Goal: Task Accomplishment & Management: Complete application form

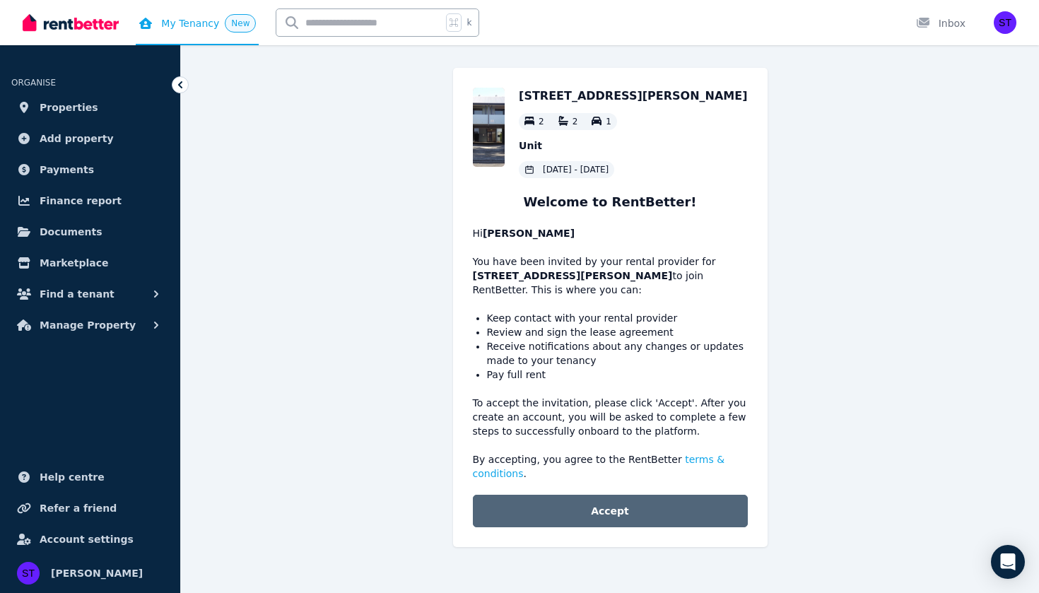
click at [634, 510] on button "Accept" at bounding box center [610, 511] width 275 height 33
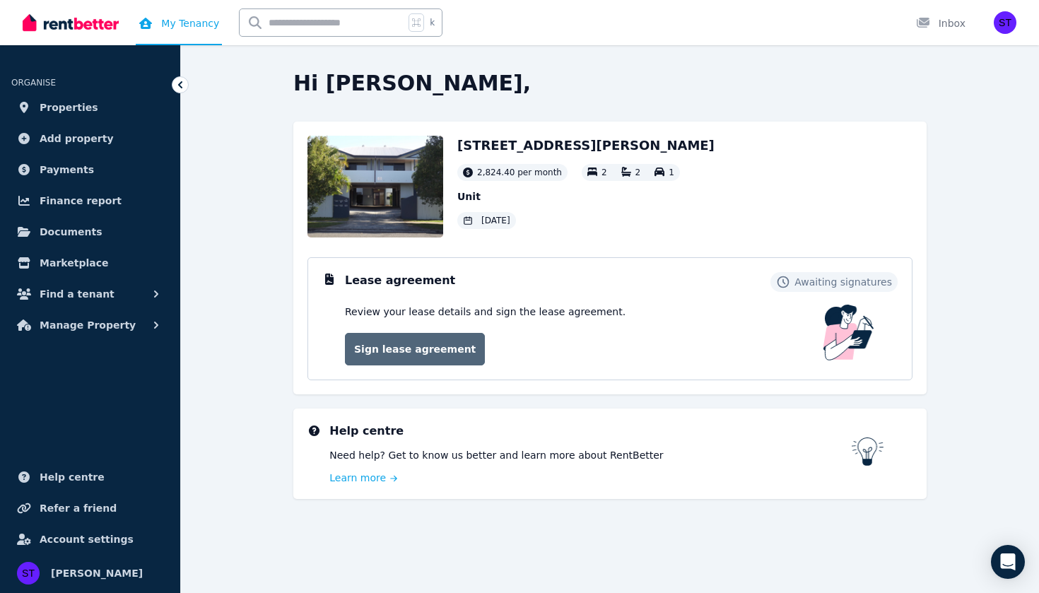
click at [383, 346] on link "Sign lease agreement" at bounding box center [415, 349] width 140 height 33
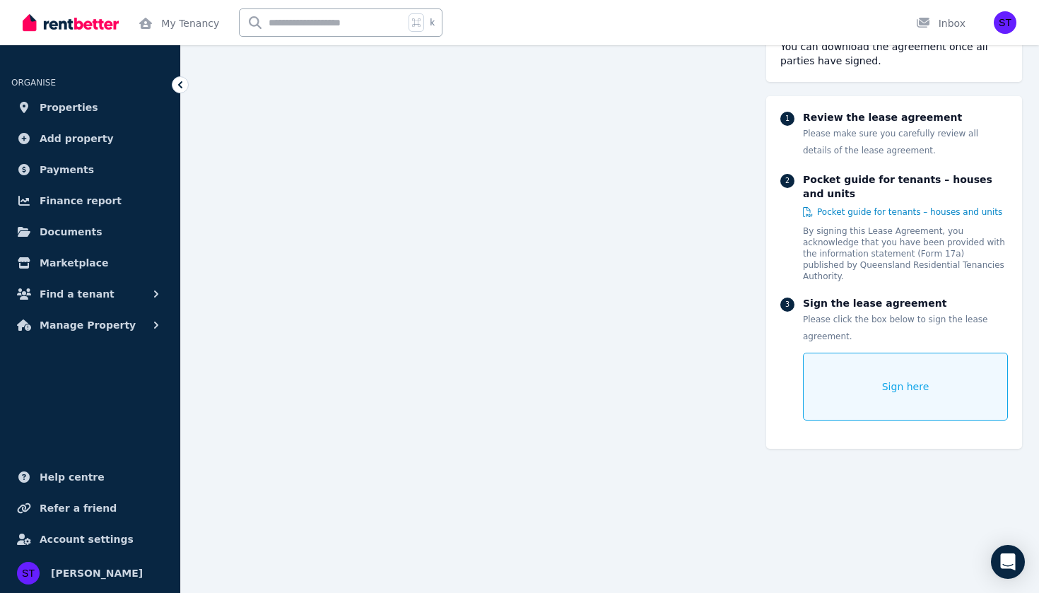
scroll to position [8972, 0]
click at [859, 397] on div "Sign here" at bounding box center [905, 387] width 205 height 68
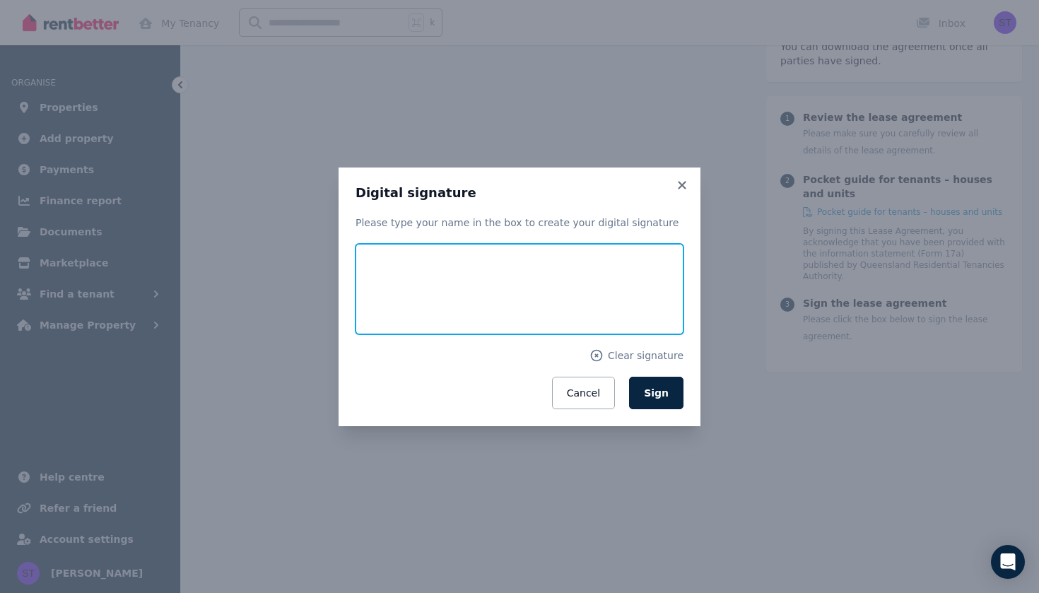
click at [530, 259] on input "text" at bounding box center [519, 289] width 328 height 90
type input "*"
type input "**********"
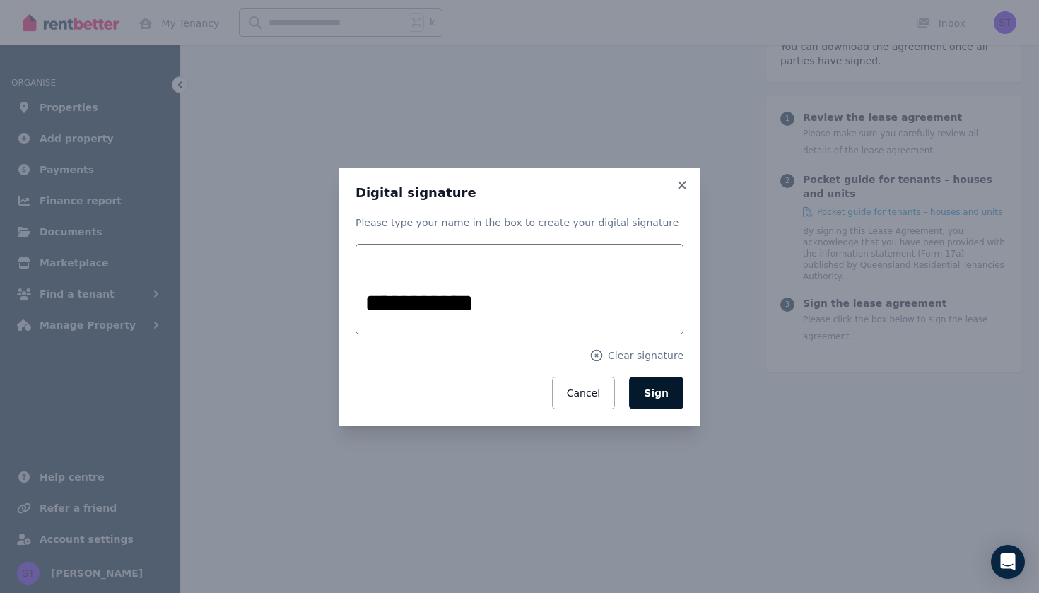
click at [661, 390] on span "Sign" at bounding box center [656, 392] width 25 height 11
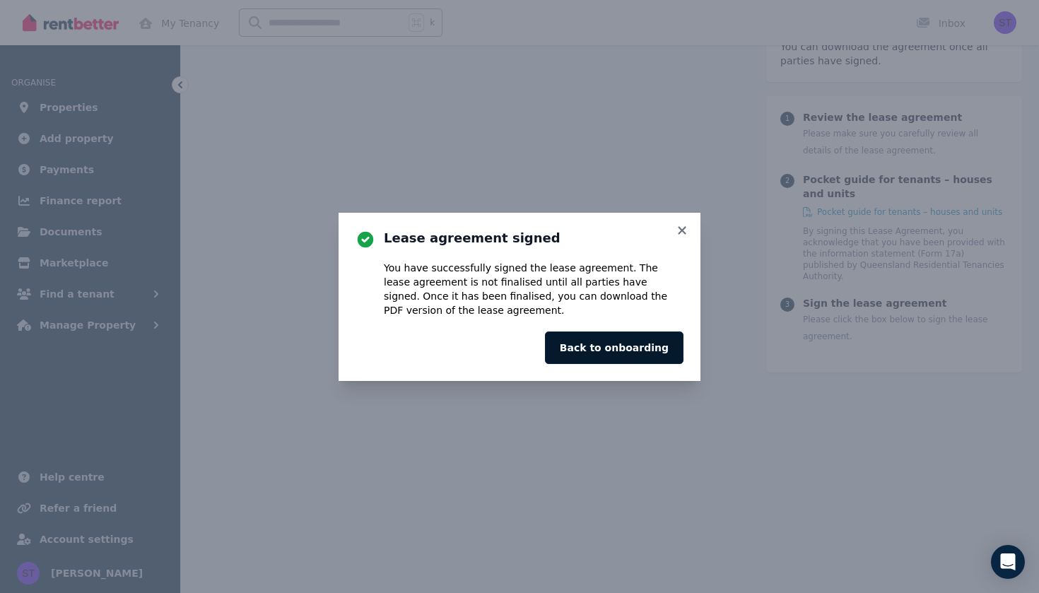
click at [644, 358] on button "Back to onboarding" at bounding box center [614, 347] width 139 height 33
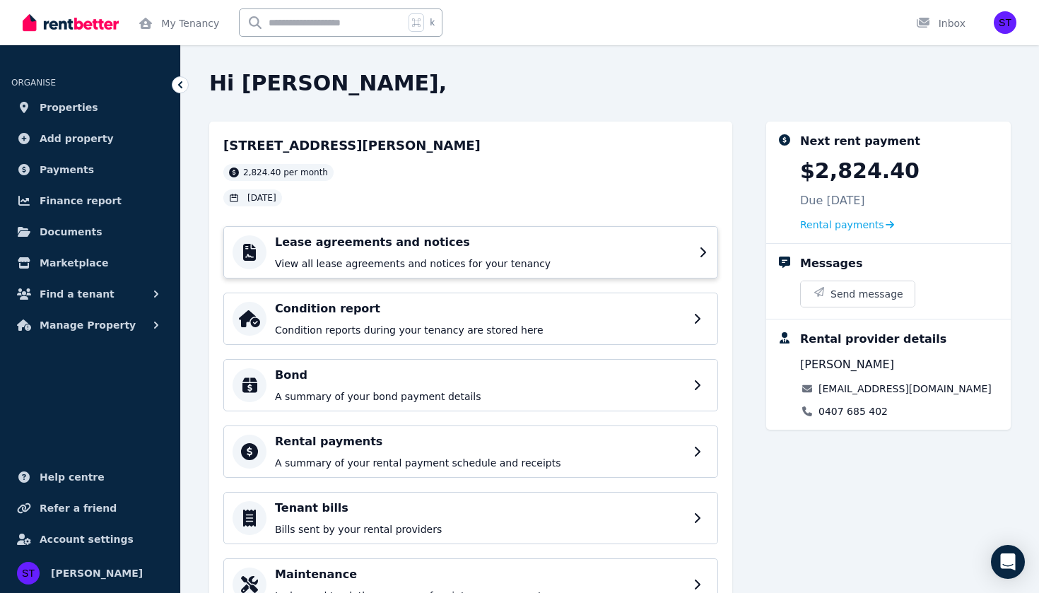
click at [451, 263] on p "View all lease agreements and notices for your tenancy" at bounding box center [483, 264] width 416 height 14
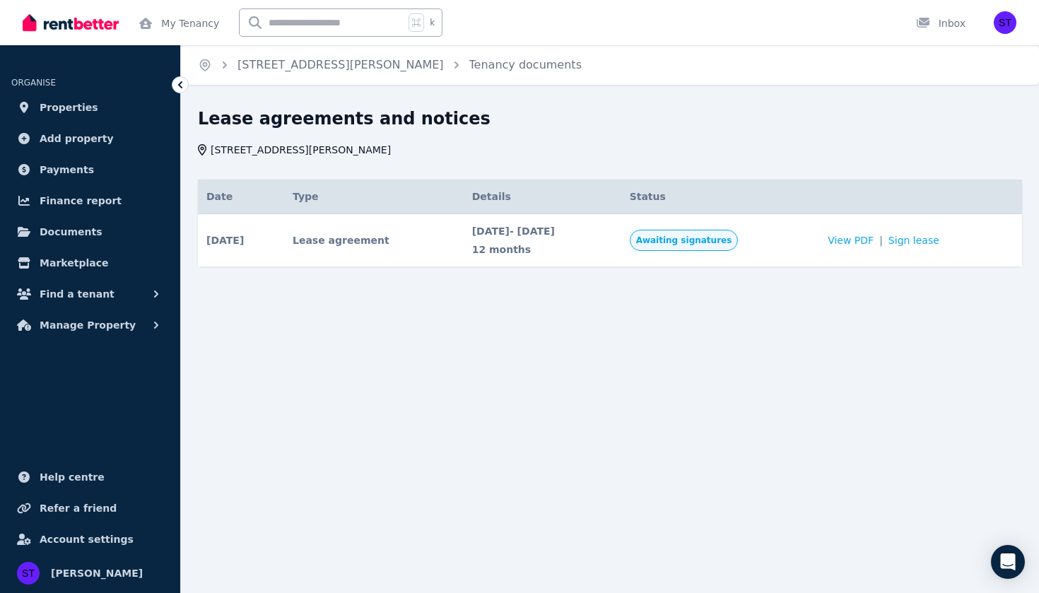
click at [726, 242] on span "Awaiting signatures" at bounding box center [684, 240] width 96 height 11
